Goal: Ask a question

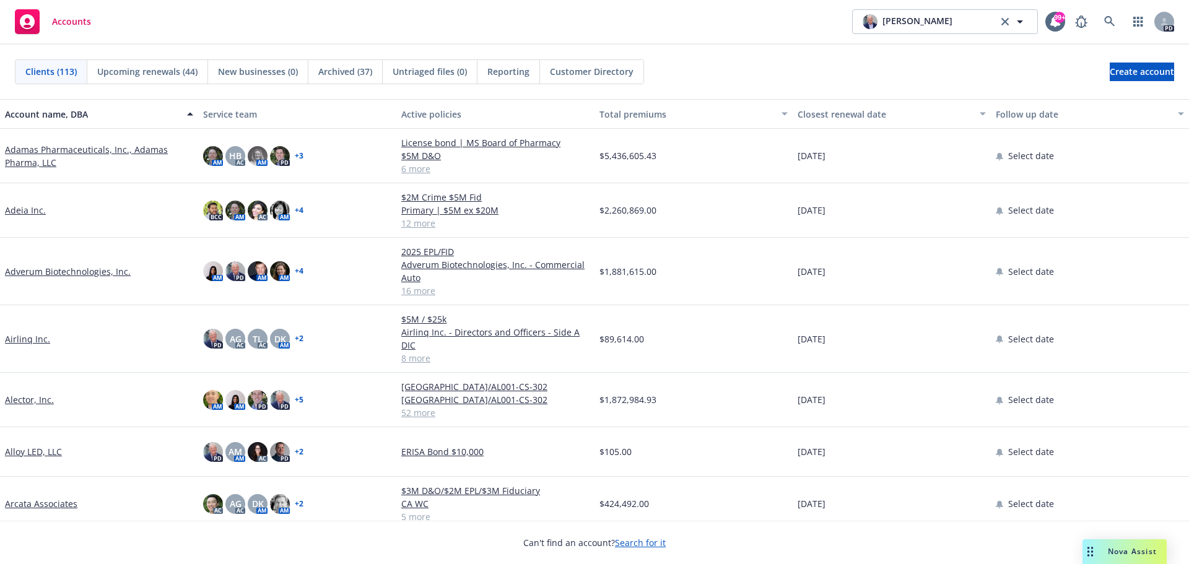
click at [1117, 549] on span "Nova Assist" at bounding box center [1132, 551] width 49 height 11
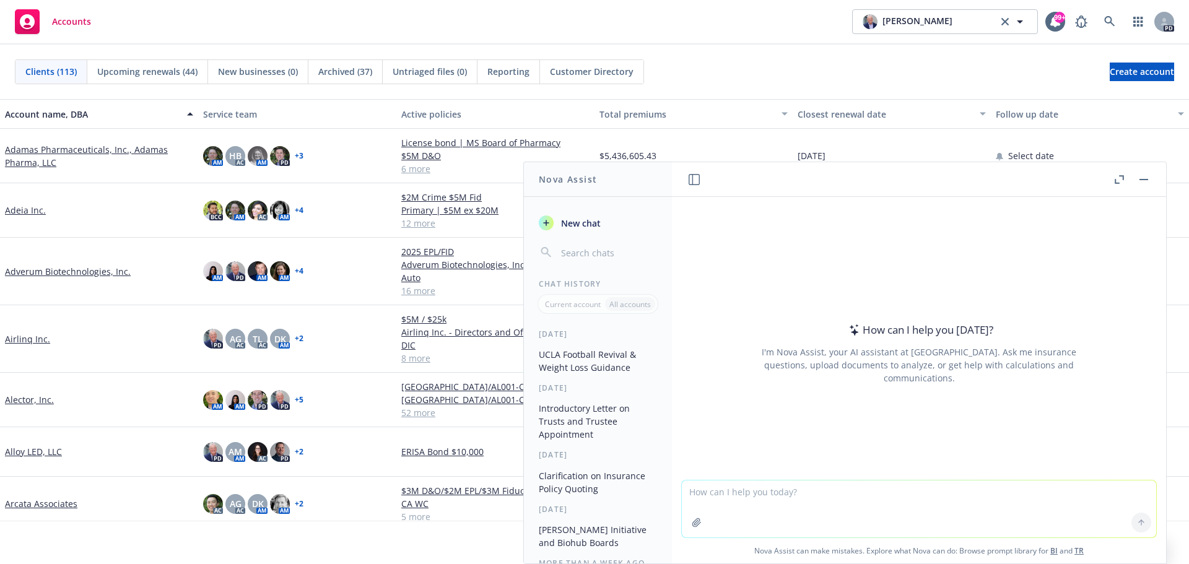
click at [1118, 178] on icon "button" at bounding box center [1119, 179] width 9 height 9
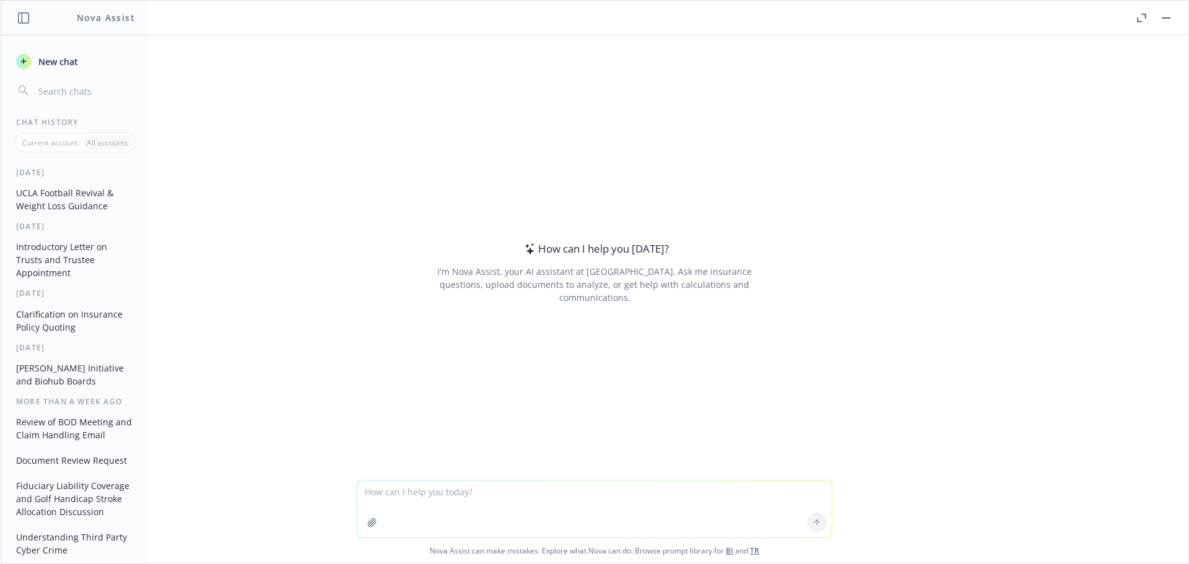
click at [398, 493] on textarea at bounding box center [594, 509] width 475 height 57
paste textarea "L ip d sitametco adi elitsedd eiusmodte incididun utlabo, etd mag aliqua enimad…"
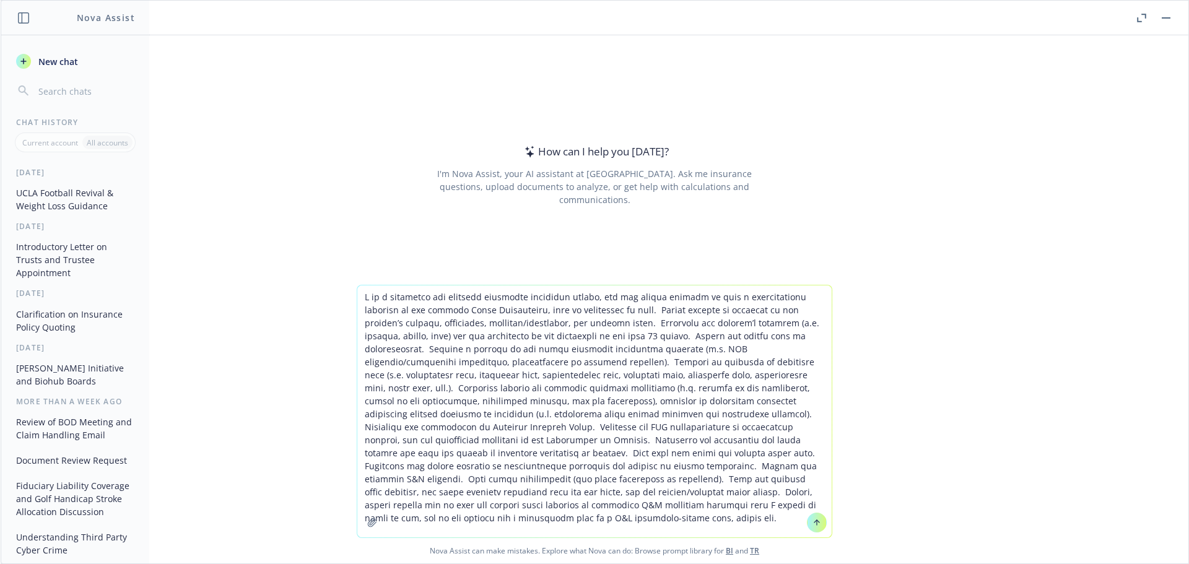
drag, startPoint x: 424, startPoint y: 310, endPoint x: 446, endPoint y: 305, distance: 22.1
click at [446, 305] on textarea at bounding box center [594, 412] width 475 height 252
type textarea "L ip d sitametco adi elitsedd eiusmodte incididun utlabo, etd mag aliqua enimad…"
click at [815, 523] on icon at bounding box center [817, 523] width 9 height 9
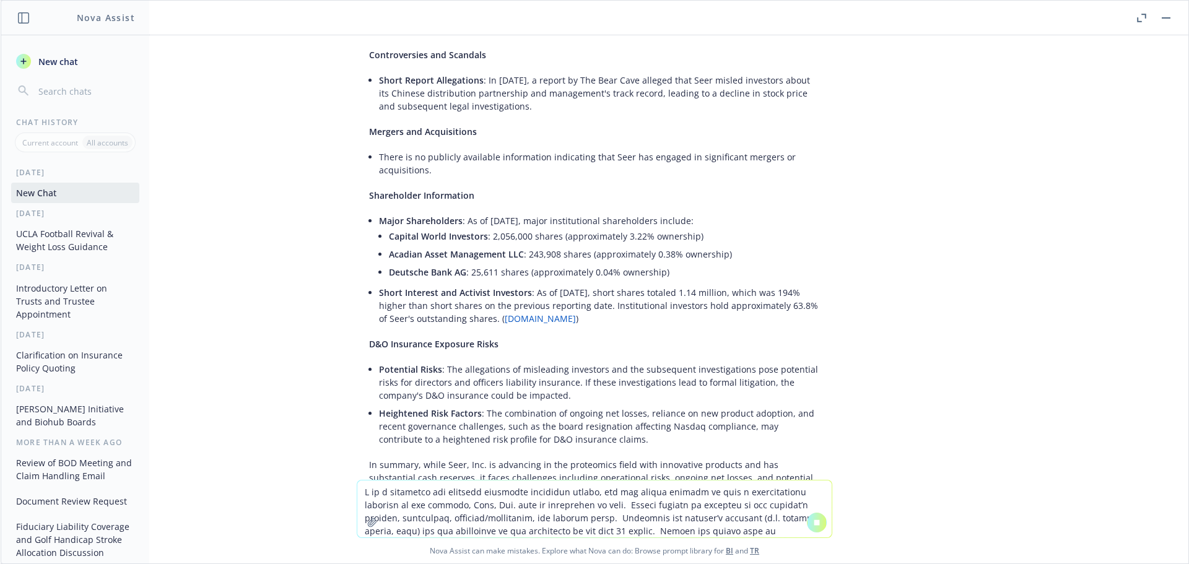
scroll to position [4532, 0]
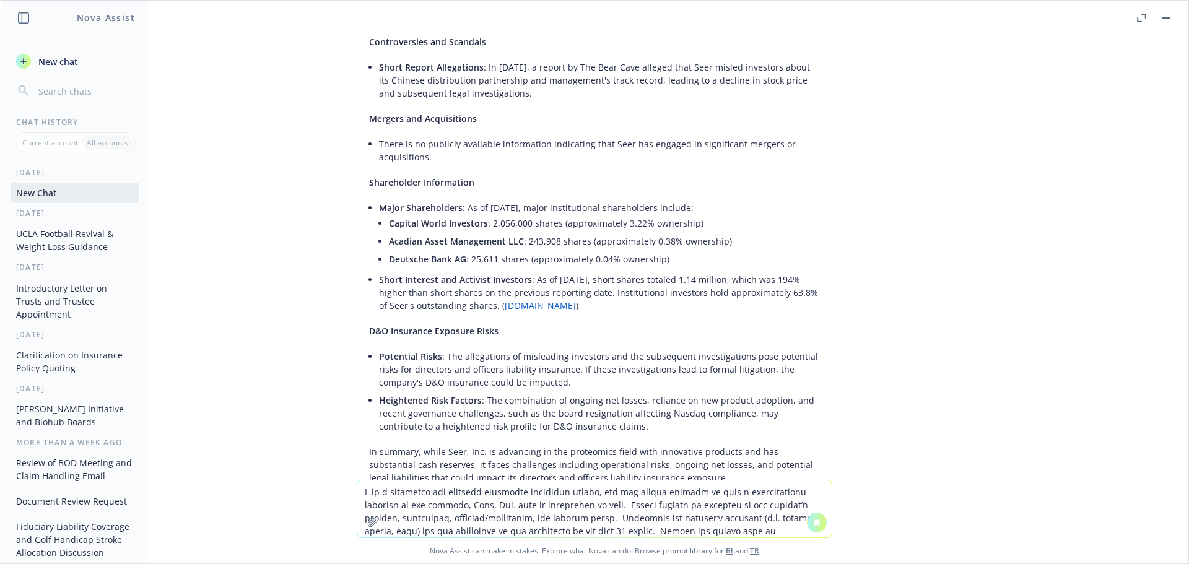
drag, startPoint x: 361, startPoint y: 105, endPoint x: 652, endPoint y: 480, distance: 474.6
click at [652, 480] on div "Seer, Inc. is a life sciences company headquartered in [GEOGRAPHIC_DATA], [US_S…" at bounding box center [595, 299] width 1188 height 528
copy div "Lore, Ips. do s amet consecte adipisc elitseddoeius te Incidid Utla, Etdolorema…"
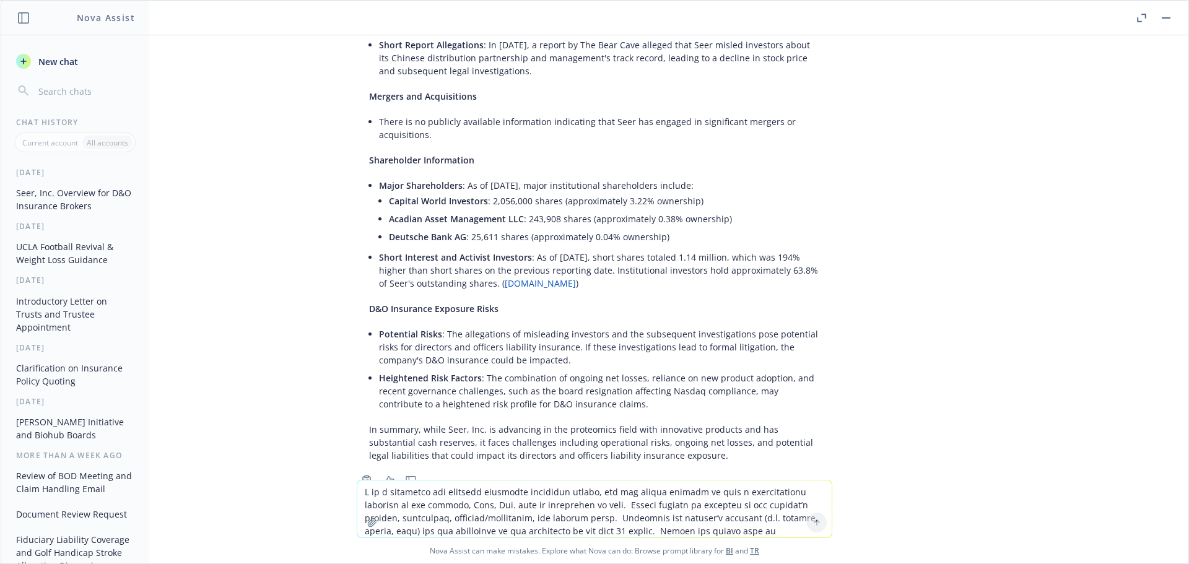
click at [398, 493] on textarea at bounding box center [594, 509] width 475 height 57
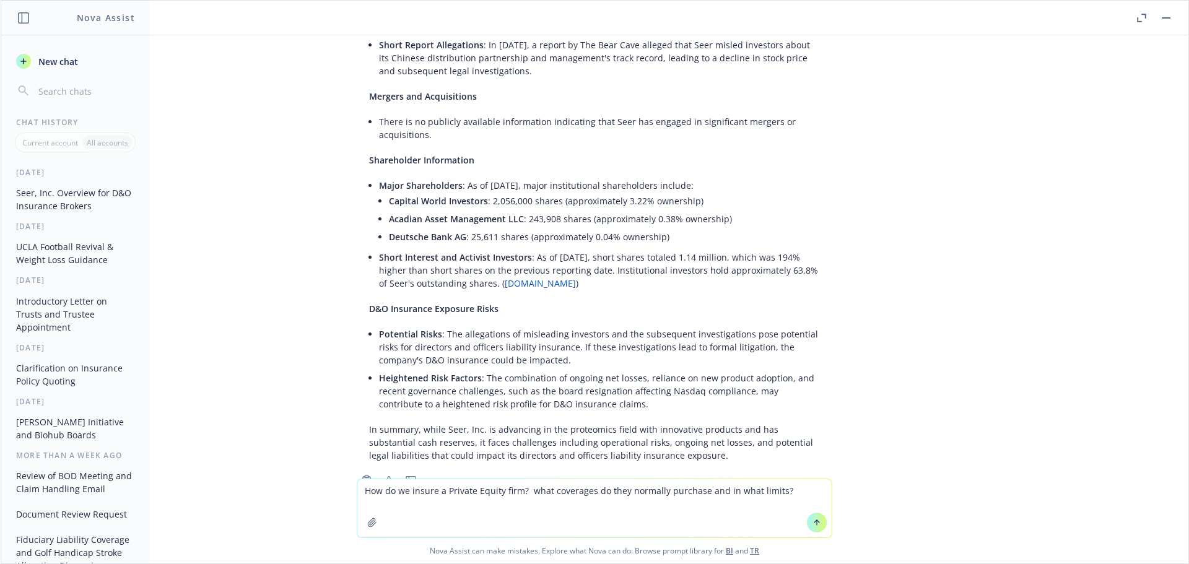
type textarea "How do we insure a Private Equity firm? what coverages do they normally purchas…"
click at [813, 521] on icon at bounding box center [817, 523] width 9 height 9
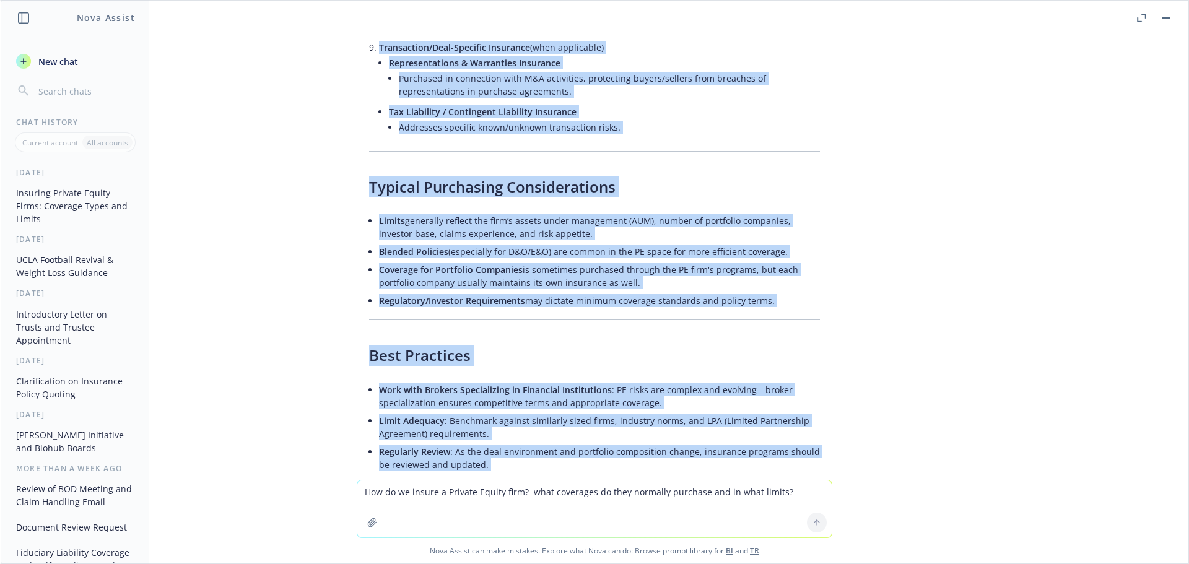
scroll to position [5871, 0]
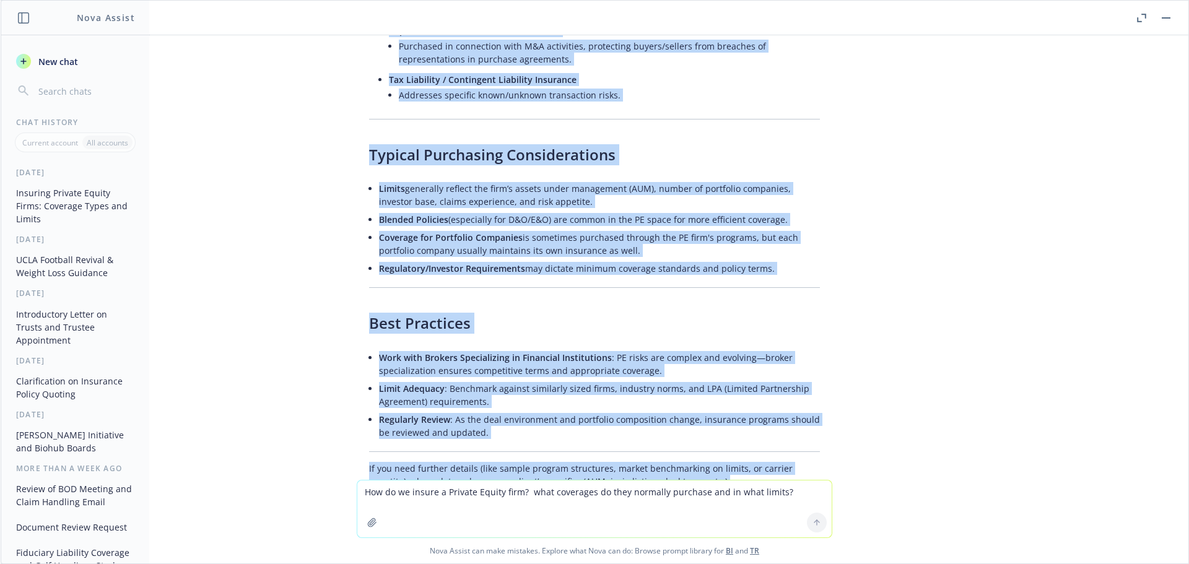
drag, startPoint x: 361, startPoint y: 141, endPoint x: 692, endPoint y: 423, distance: 435.0
copy div "Lor Ipsumdolo Sitametco adi Elitsed Doeius Tempo Incididun & Utlabore Etdolorem…"
